Goal: Task Accomplishment & Management: Manage account settings

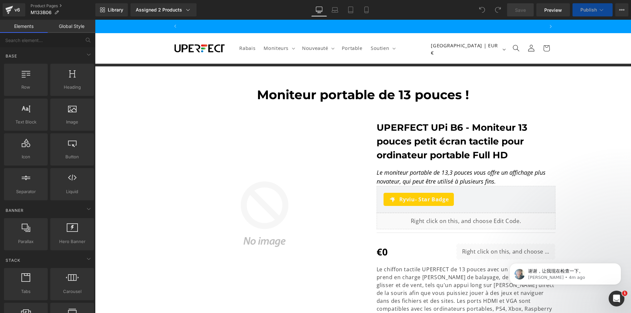
scroll to position [0, 364]
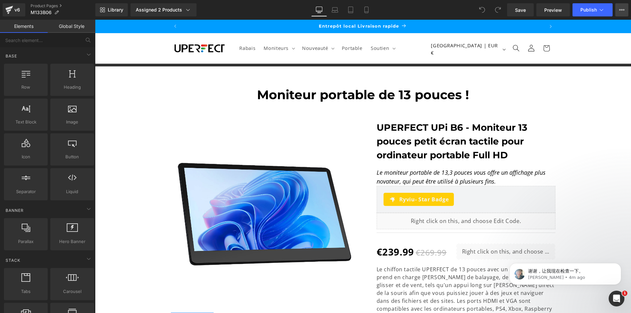
click at [623, 10] on icon at bounding box center [621, 9] width 5 height 5
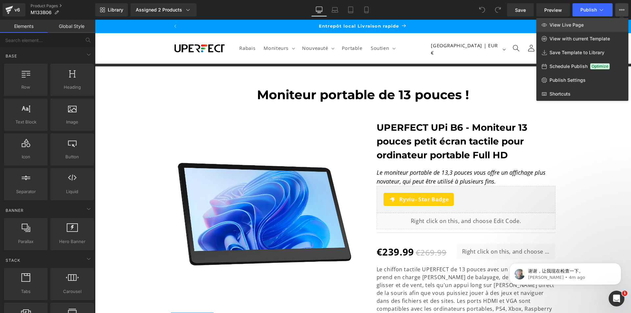
click at [599, 25] on link "View Live Page" at bounding box center [583, 25] width 92 height 14
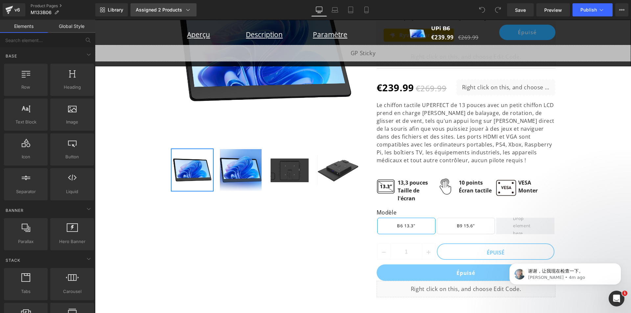
click at [181, 11] on div "Assigned 2 Products" at bounding box center [164, 10] width 56 height 7
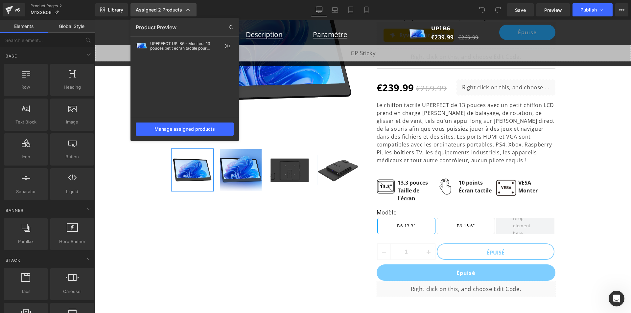
scroll to position [0, 0]
click at [180, 125] on div "Manage assigned products" at bounding box center [185, 129] width 98 height 13
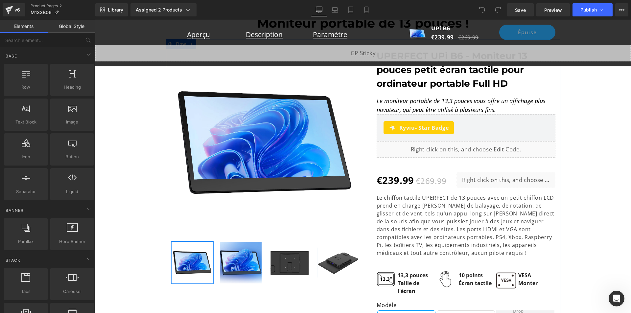
scroll to position [0, 728]
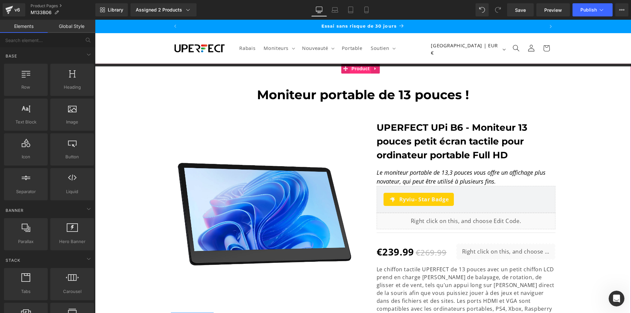
click at [355, 67] on span "Product" at bounding box center [360, 69] width 21 height 10
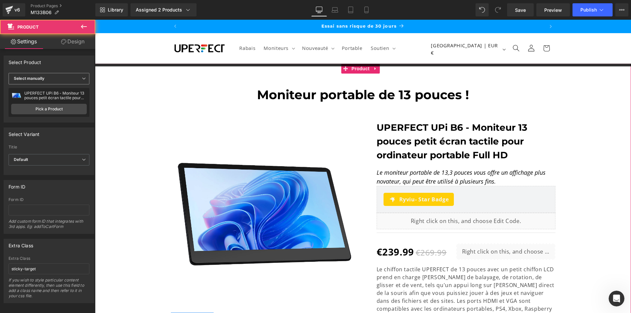
click at [64, 82] on span "Select manually" at bounding box center [49, 79] width 81 height 12
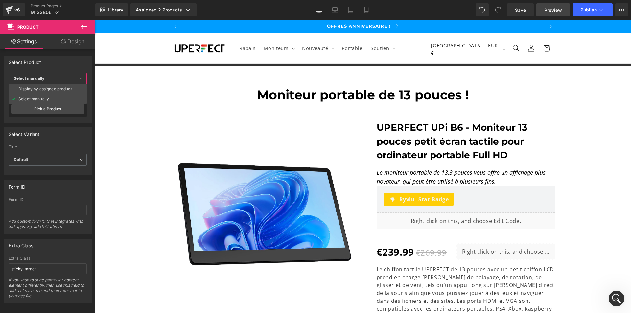
scroll to position [0, 364]
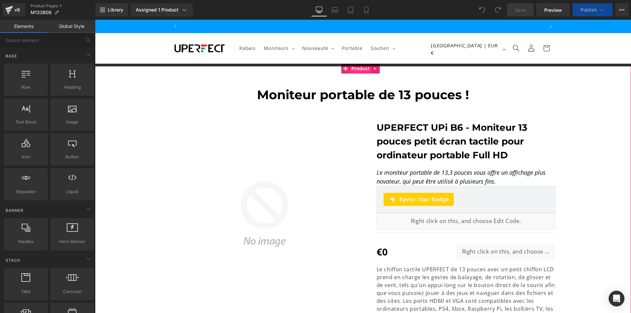
scroll to position [0, 728]
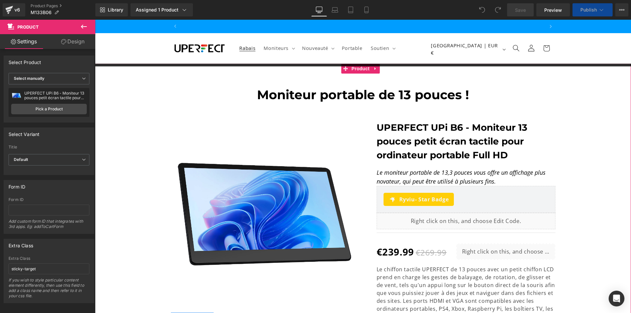
scroll to position [0, 0]
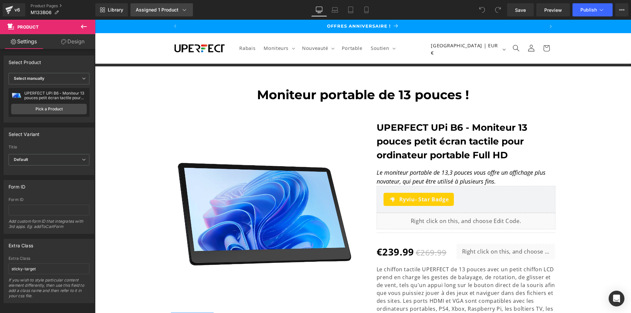
click at [166, 13] on div "Assigned 1 Product" at bounding box center [162, 10] width 52 height 7
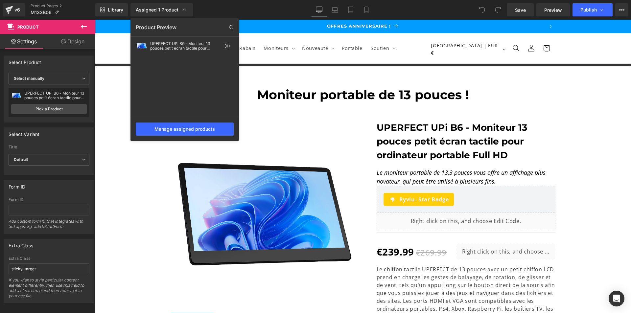
click at [340, 75] on div at bounding box center [363, 167] width 536 height 294
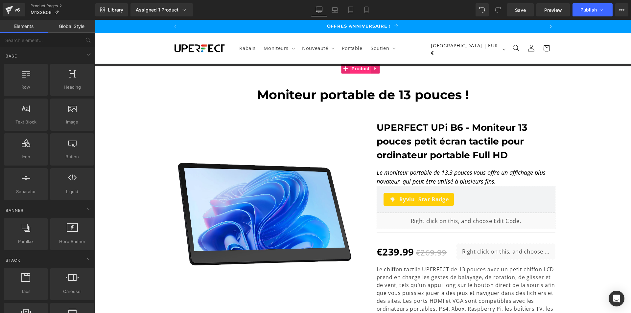
click at [358, 71] on span "Product" at bounding box center [360, 69] width 21 height 10
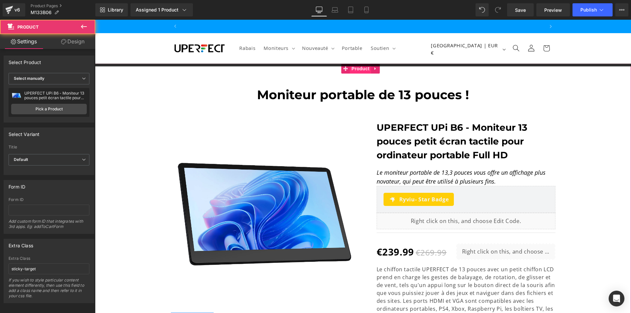
scroll to position [0, 364]
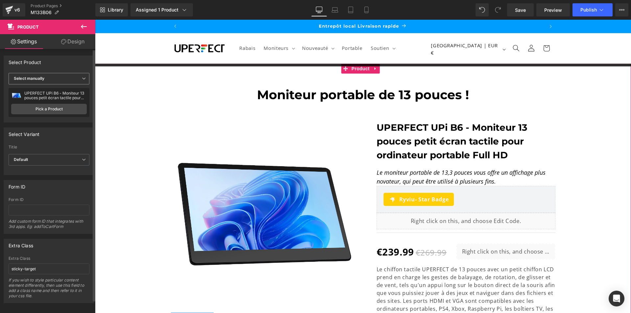
click at [67, 83] on span "Select manually" at bounding box center [49, 79] width 81 height 12
